Goal: Find specific page/section: Find specific page/section

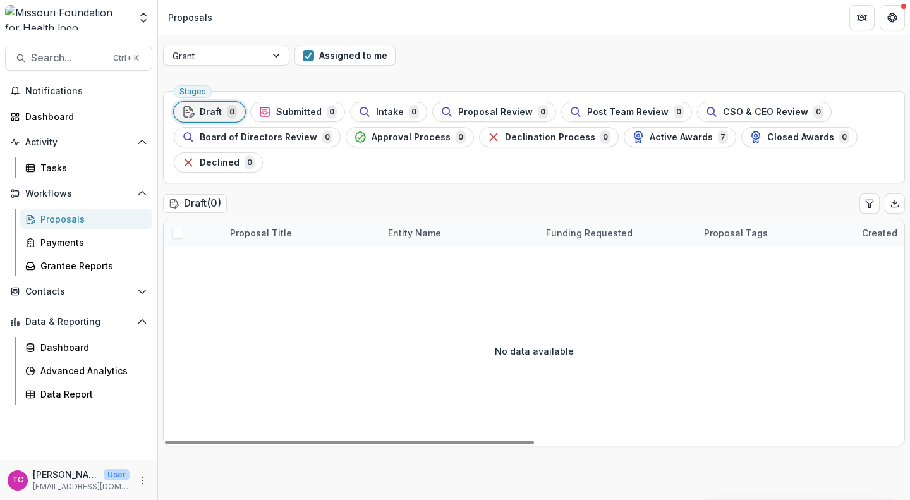
click at [317, 52] on button "Assigned to me" at bounding box center [344, 55] width 101 height 20
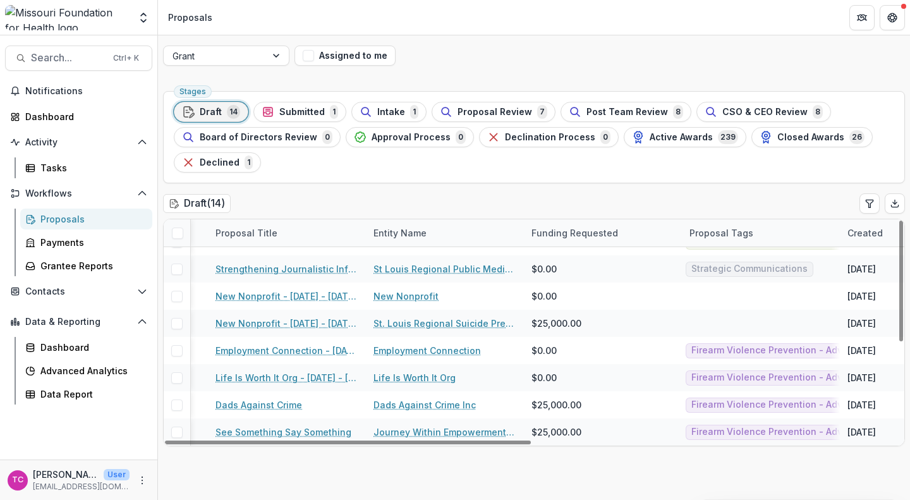
scroll to position [182, 16]
click at [317, 107] on span "Submitted" at bounding box center [301, 112] width 45 height 11
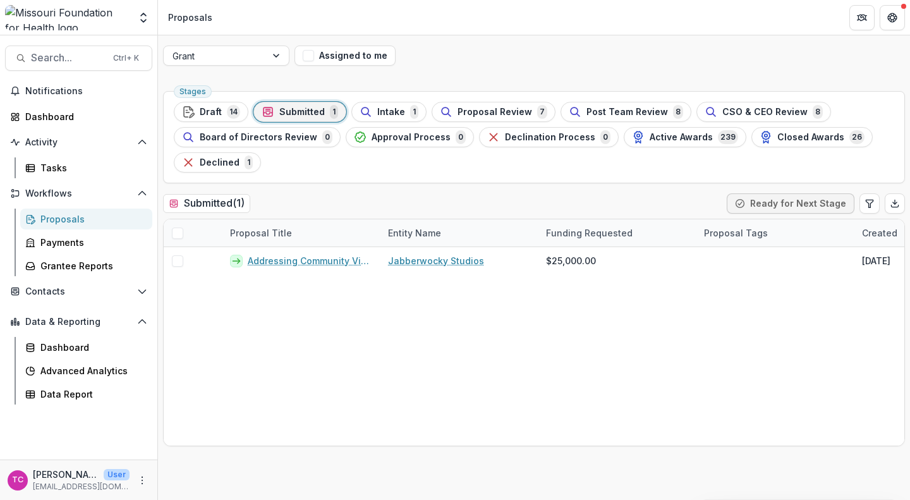
click at [215, 117] on span "Draft" at bounding box center [211, 112] width 22 height 11
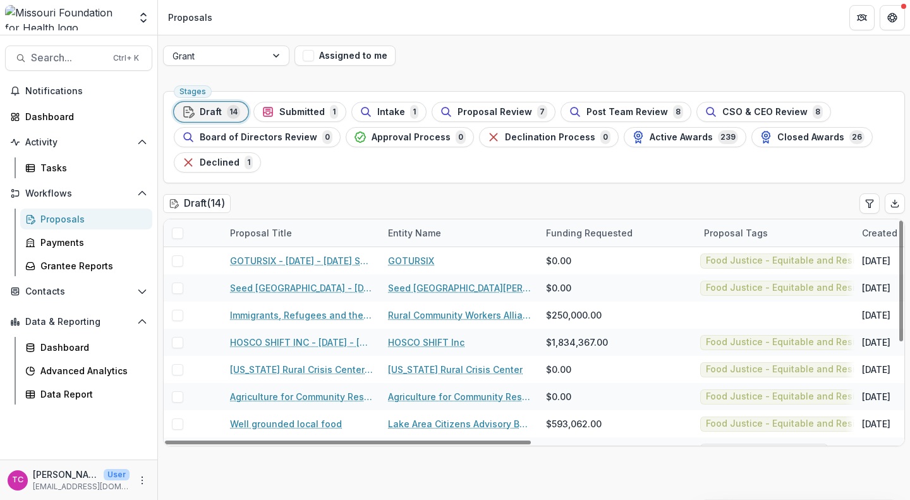
click at [725, 229] on div "Proposal Tags" at bounding box center [735, 232] width 79 height 13
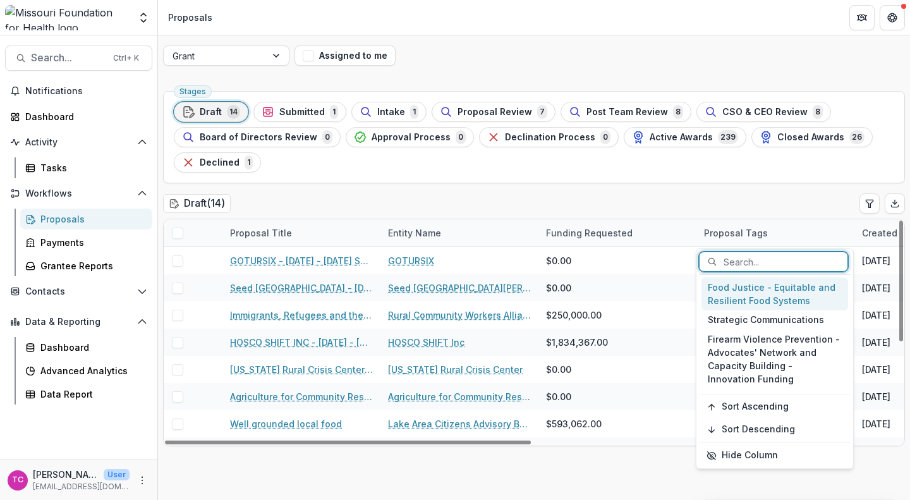
click at [729, 289] on div "Food Justice - Equitable and Resilient Food Systems" at bounding box center [774, 293] width 147 height 33
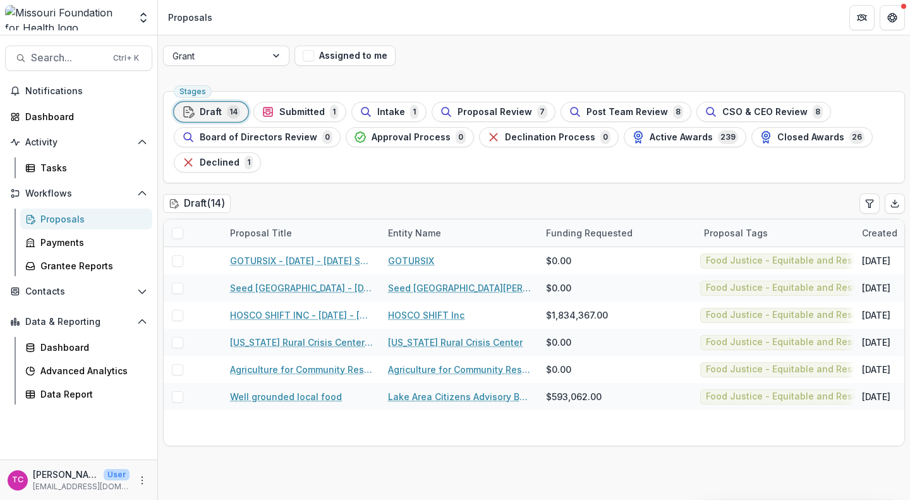
click at [387, 105] on div "Intake 1" at bounding box center [389, 112] width 59 height 14
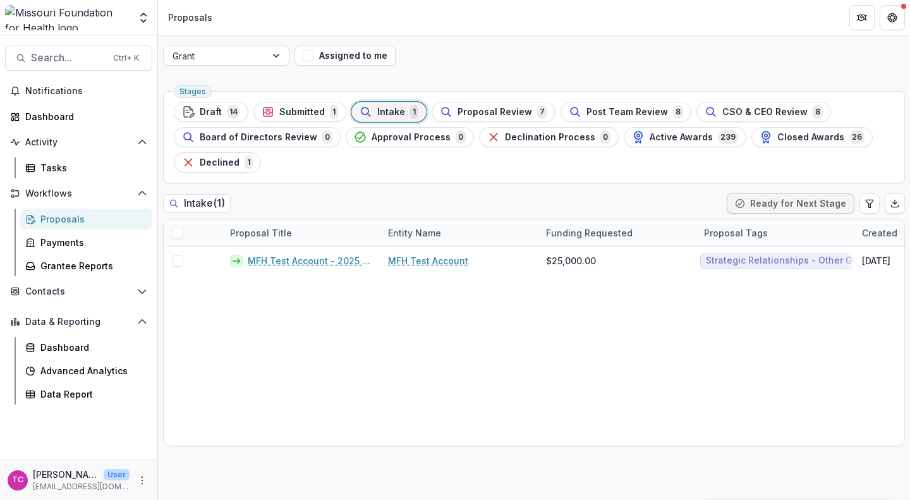
click at [497, 107] on span "Proposal Review" at bounding box center [494, 112] width 75 height 11
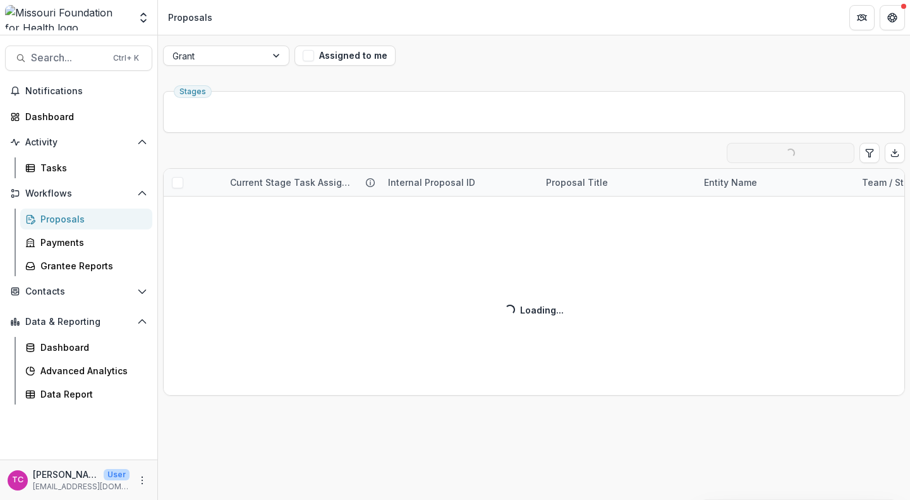
click at [497, 107] on ul "Stages" at bounding box center [534, 112] width 720 height 20
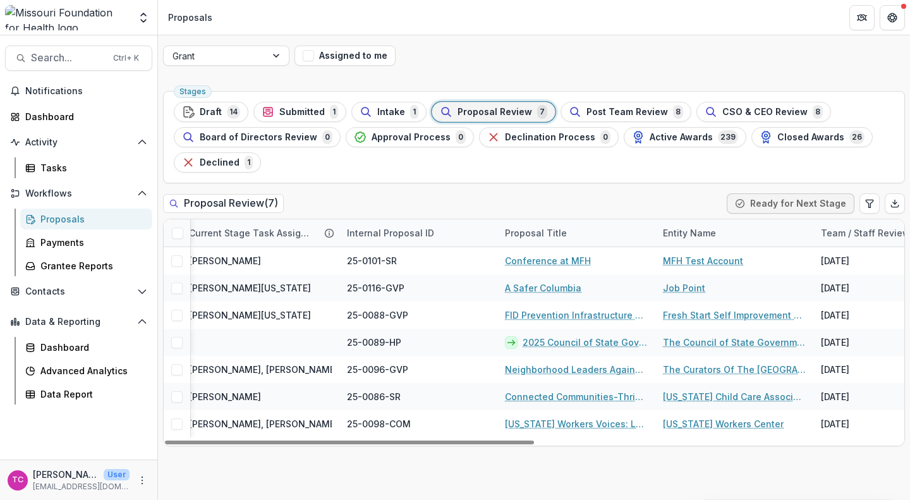
scroll to position [0, 3]
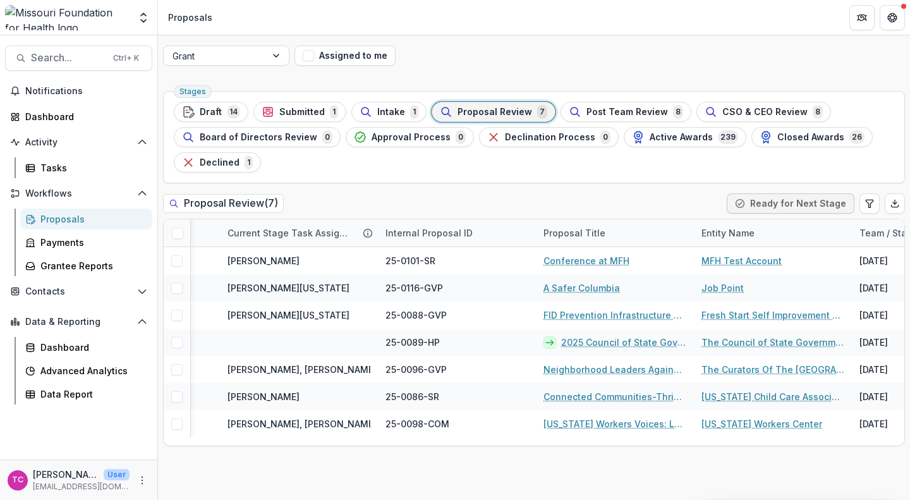
click at [284, 114] on span "Submitted" at bounding box center [301, 112] width 45 height 11
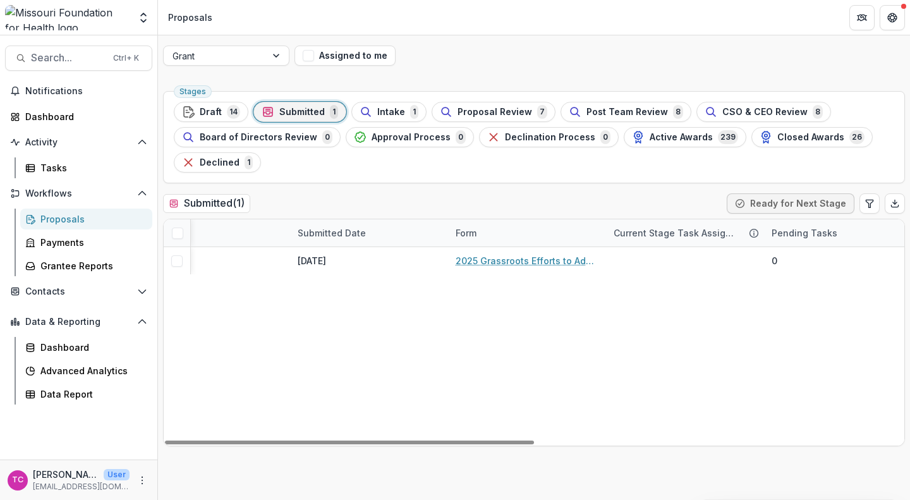
scroll to position [0, 740]
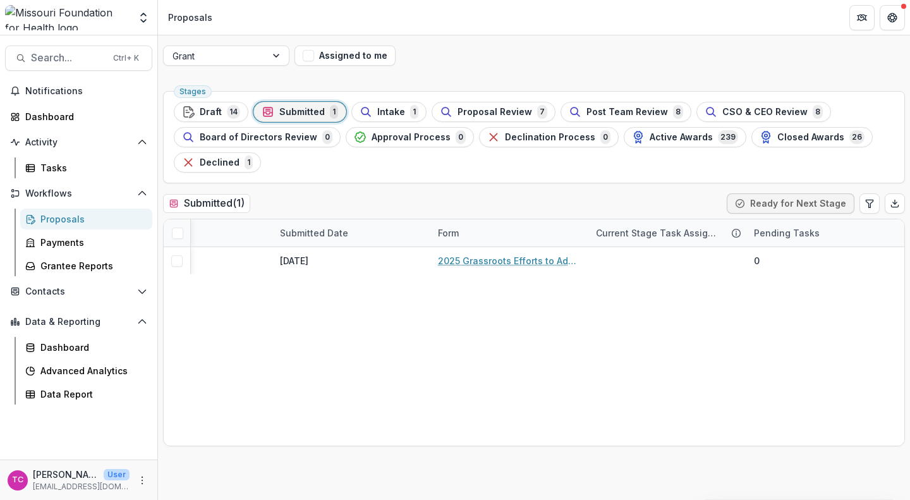
click at [219, 107] on span "Draft" at bounding box center [211, 112] width 22 height 11
